Goal: Information Seeking & Learning: Learn about a topic

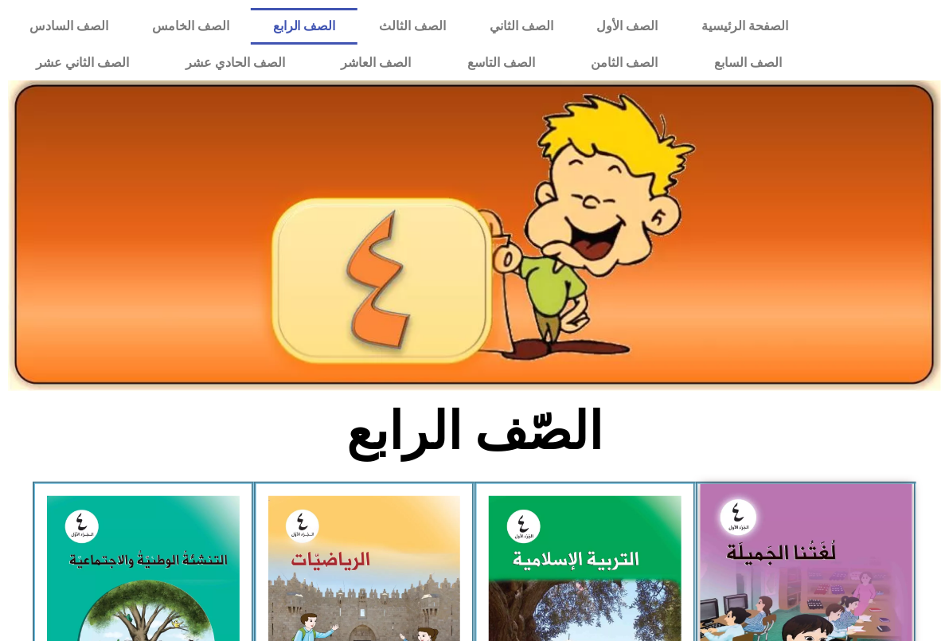
scroll to position [100, 0]
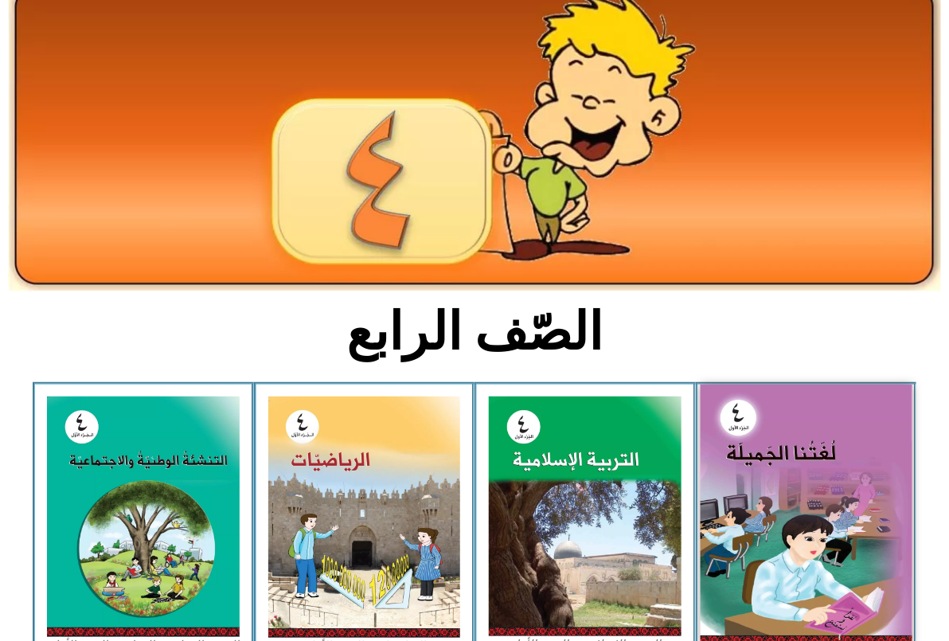
click at [751, 487] on img at bounding box center [806, 515] width 212 height 260
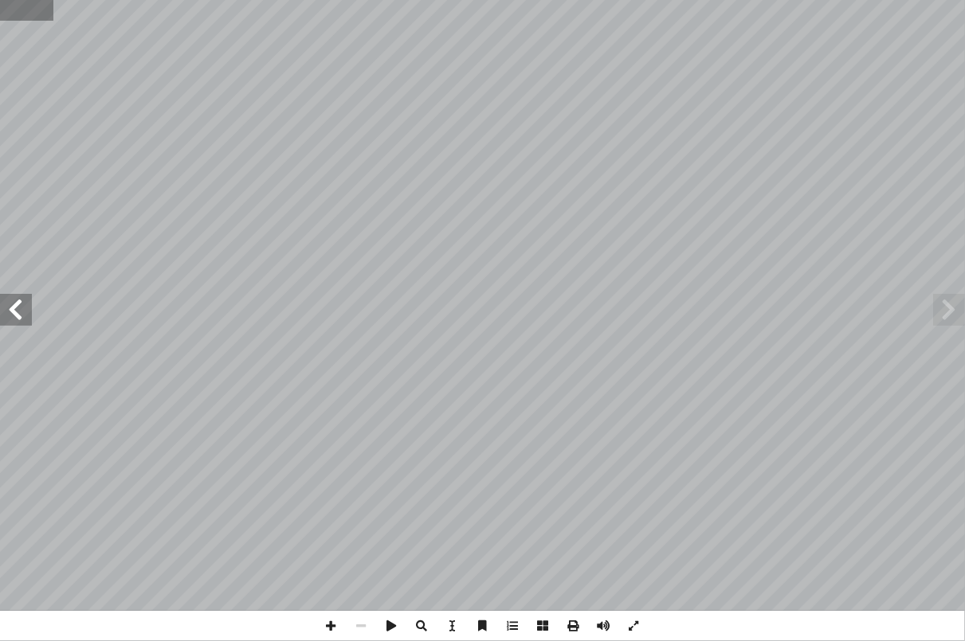
click at [28, 20] on input "text" at bounding box center [26, 10] width 53 height 21
type input "**"
click at [18, 311] on span at bounding box center [16, 310] width 32 height 32
click at [936, 315] on span at bounding box center [949, 310] width 32 height 32
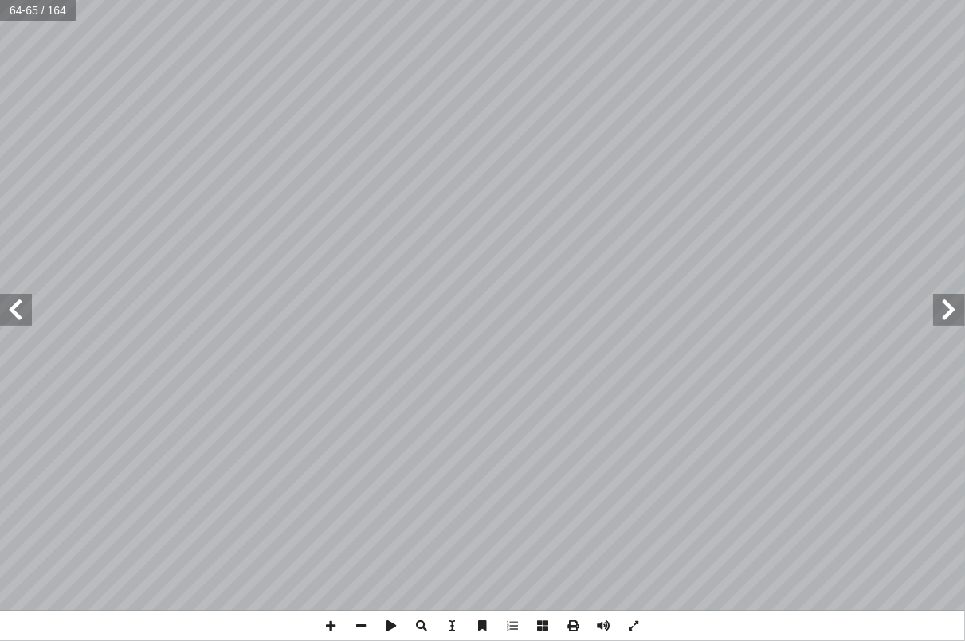
click at [936, 315] on span at bounding box center [949, 310] width 32 height 32
click at [21, 316] on span at bounding box center [16, 310] width 32 height 32
click at [18, 320] on span at bounding box center [16, 310] width 32 height 32
